Goal: Find specific page/section: Find specific page/section

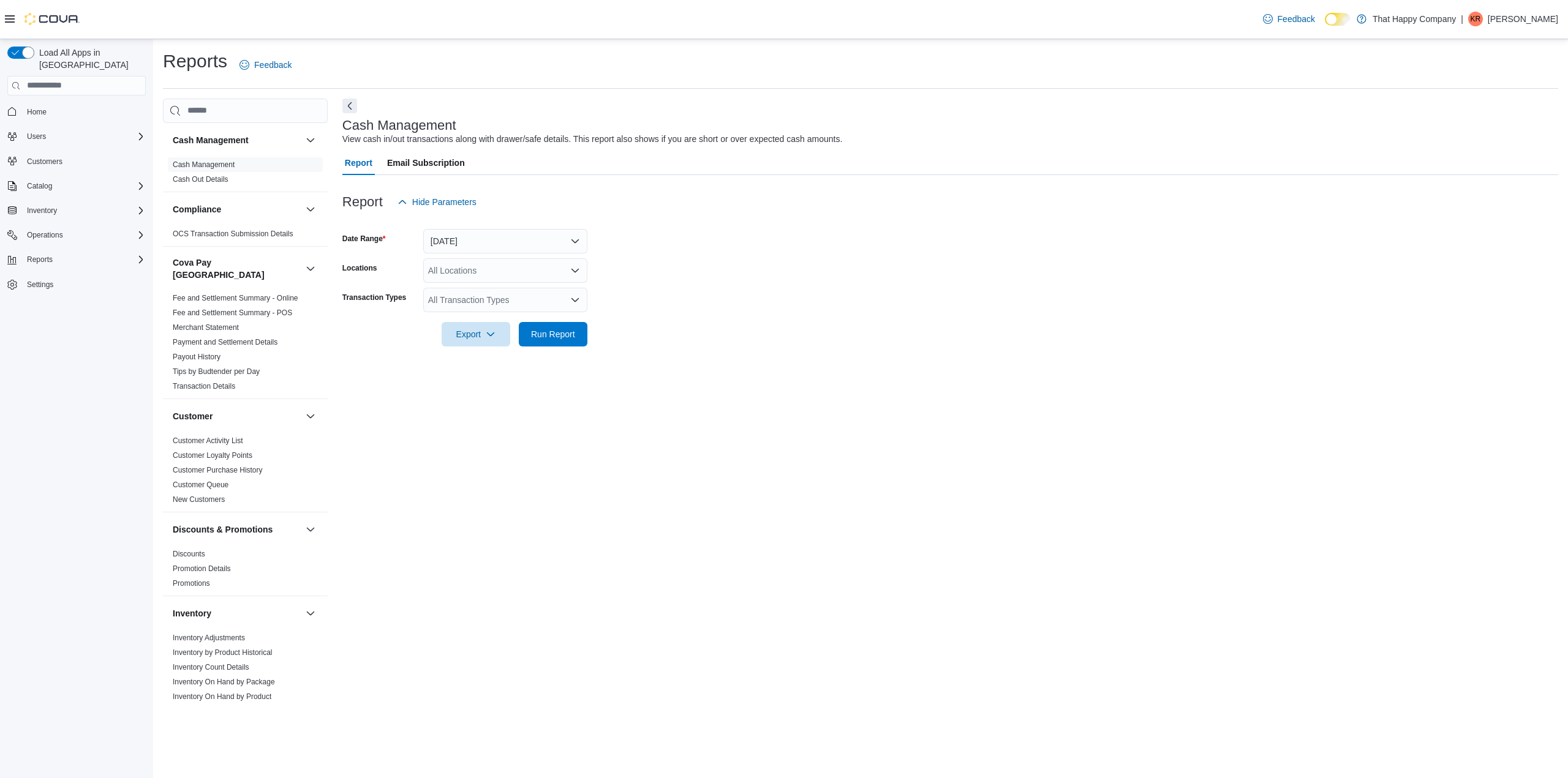
click at [754, 261] on form "Date Range [DATE] Locations All Locations Transaction Types All Transaction Typ…" at bounding box center [950, 281] width 1216 height 133
